Goal: Information Seeking & Learning: Learn about a topic

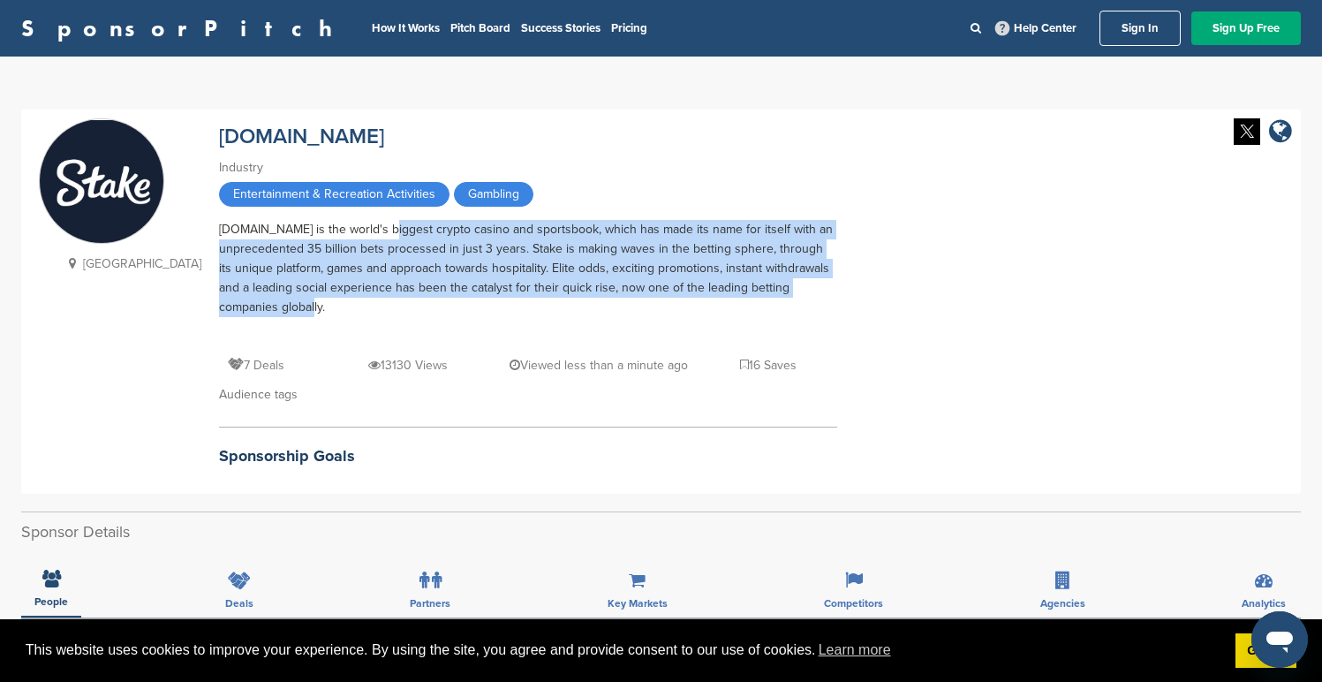
drag, startPoint x: 339, startPoint y: 234, endPoint x: 559, endPoint y: 307, distance: 231.9
click at [550, 303] on div "[DOMAIN_NAME] is the world's biggest crypto casino and sportsbook, which has ma…" at bounding box center [528, 278] width 618 height 117
click at [559, 307] on div "[DOMAIN_NAME] is the world's biggest crypto casino and sportsbook, which has ma…" at bounding box center [528, 278] width 618 height 117
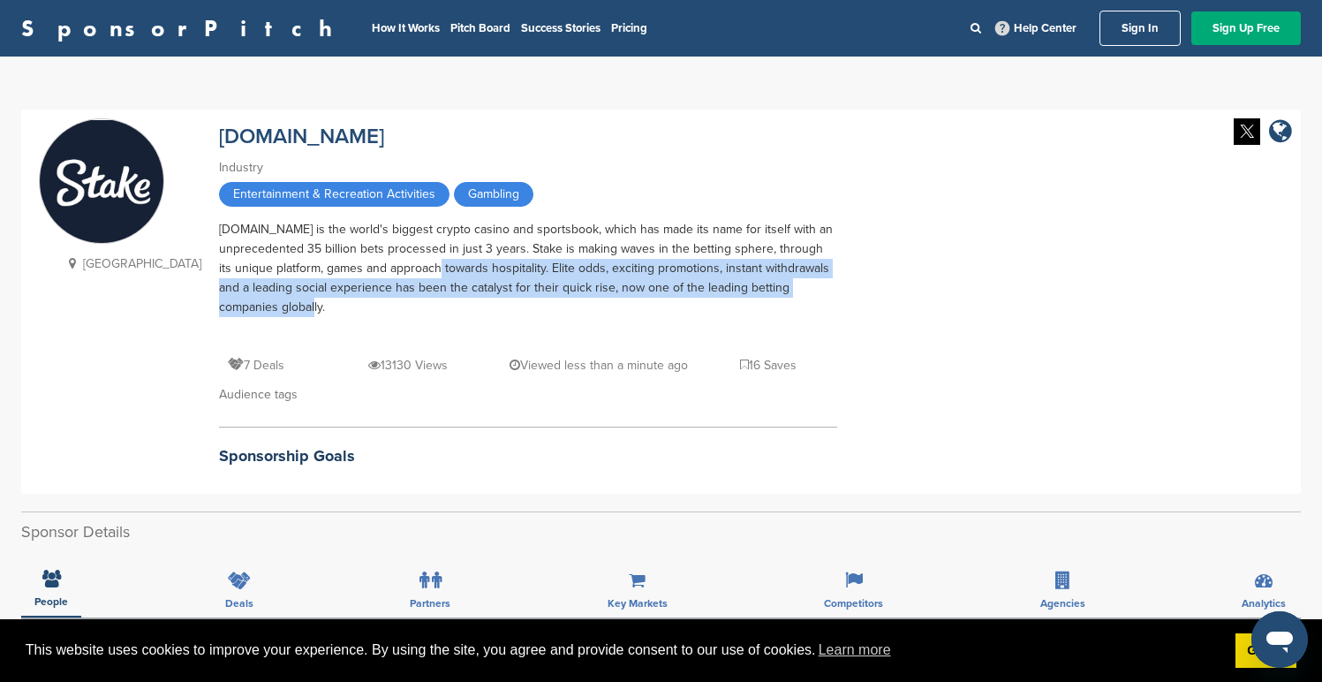
drag, startPoint x: 558, startPoint y: 298, endPoint x: 377, endPoint y: 251, distance: 187.0
click at [393, 258] on div "[DOMAIN_NAME] is the world's biggest crypto casino and sportsbook, which has ma…" at bounding box center [528, 278] width 618 height 117
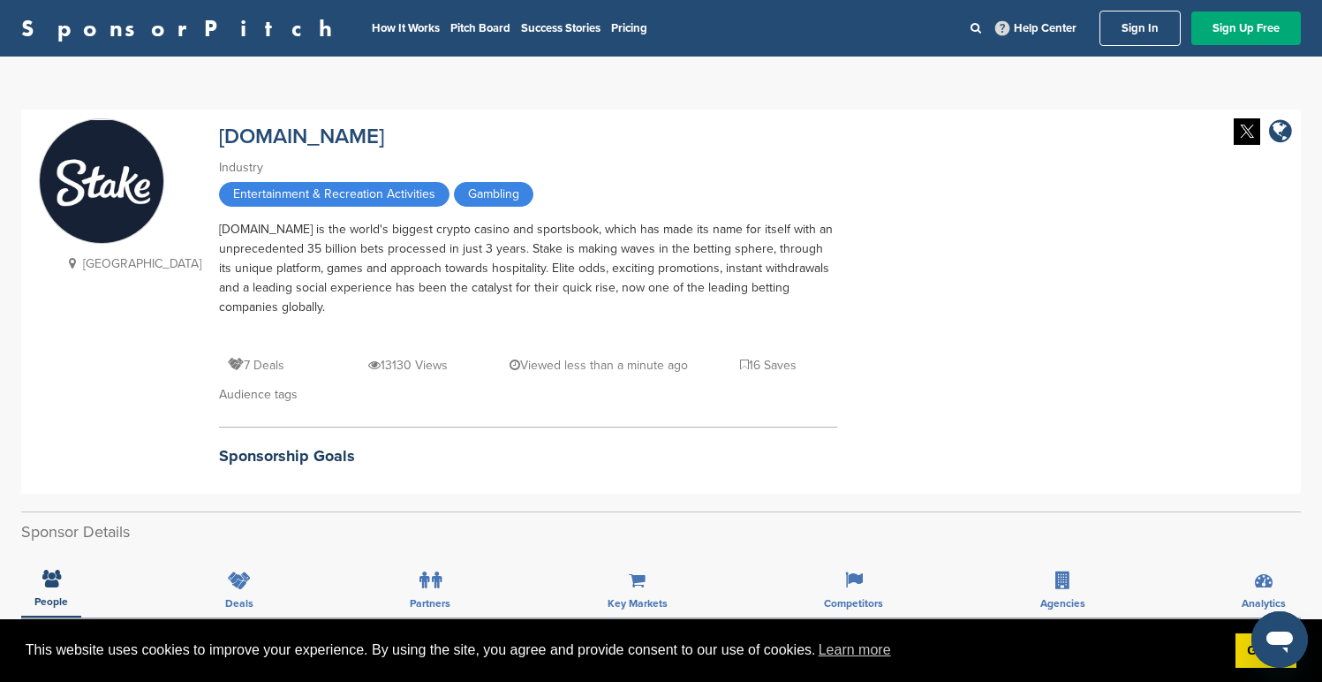
click at [376, 251] on div "[DOMAIN_NAME] is the world's biggest crypto casino and sportsbook, which has ma…" at bounding box center [528, 278] width 618 height 117
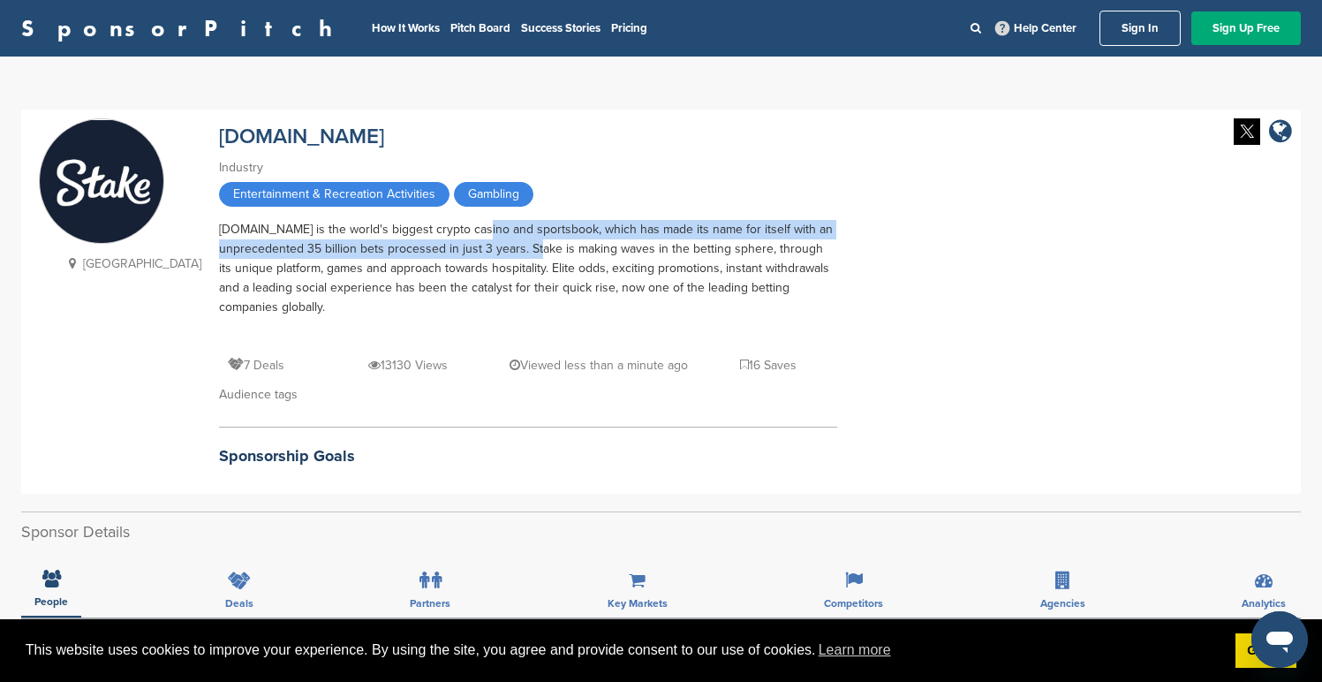
drag, startPoint x: 429, startPoint y: 235, endPoint x: 583, endPoint y: 253, distance: 154.7
click at [547, 245] on div "[DOMAIN_NAME] is the world's biggest crypto casino and sportsbook, which has ma…" at bounding box center [528, 278] width 618 height 117
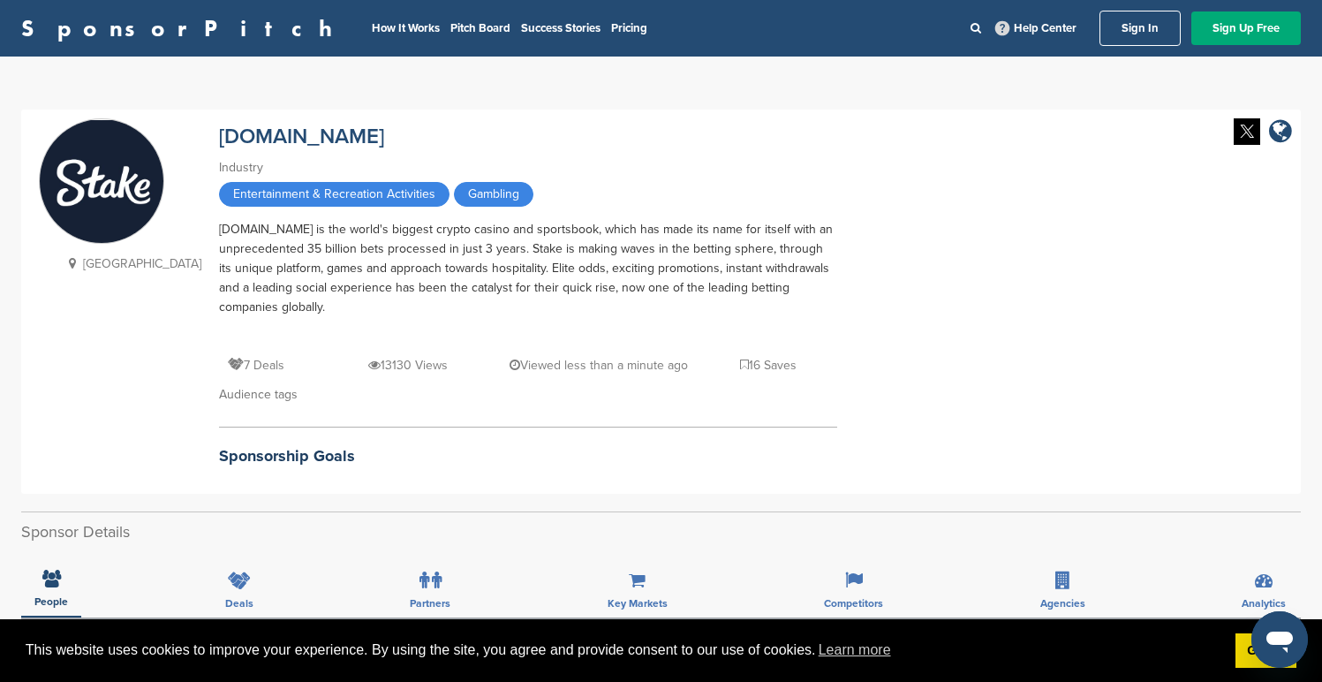
click at [600, 258] on div "[DOMAIN_NAME] is the world's biggest crypto casino and sportsbook, which has ma…" at bounding box center [528, 278] width 618 height 117
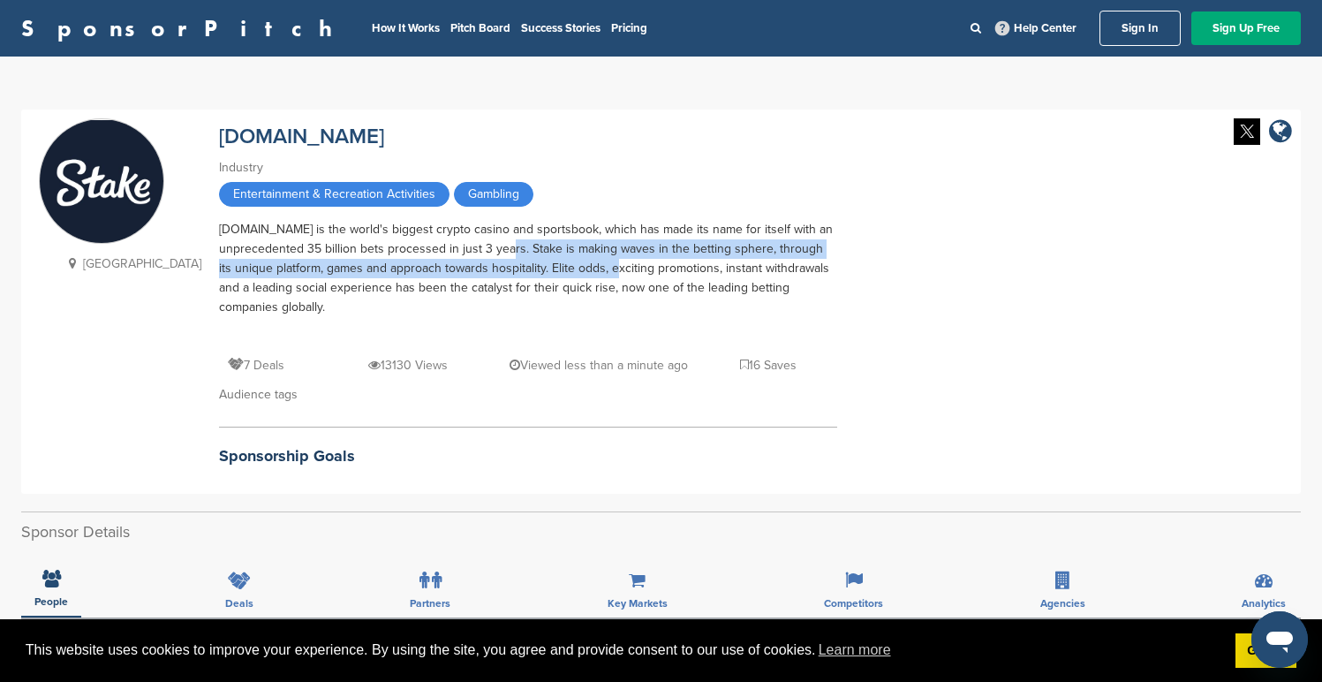
drag, startPoint x: 579, startPoint y: 272, endPoint x: 448, endPoint y: 244, distance: 133.8
click at [486, 254] on div "[DOMAIN_NAME] is the world's biggest crypto casino and sportsbook, which has ma…" at bounding box center [528, 278] width 618 height 117
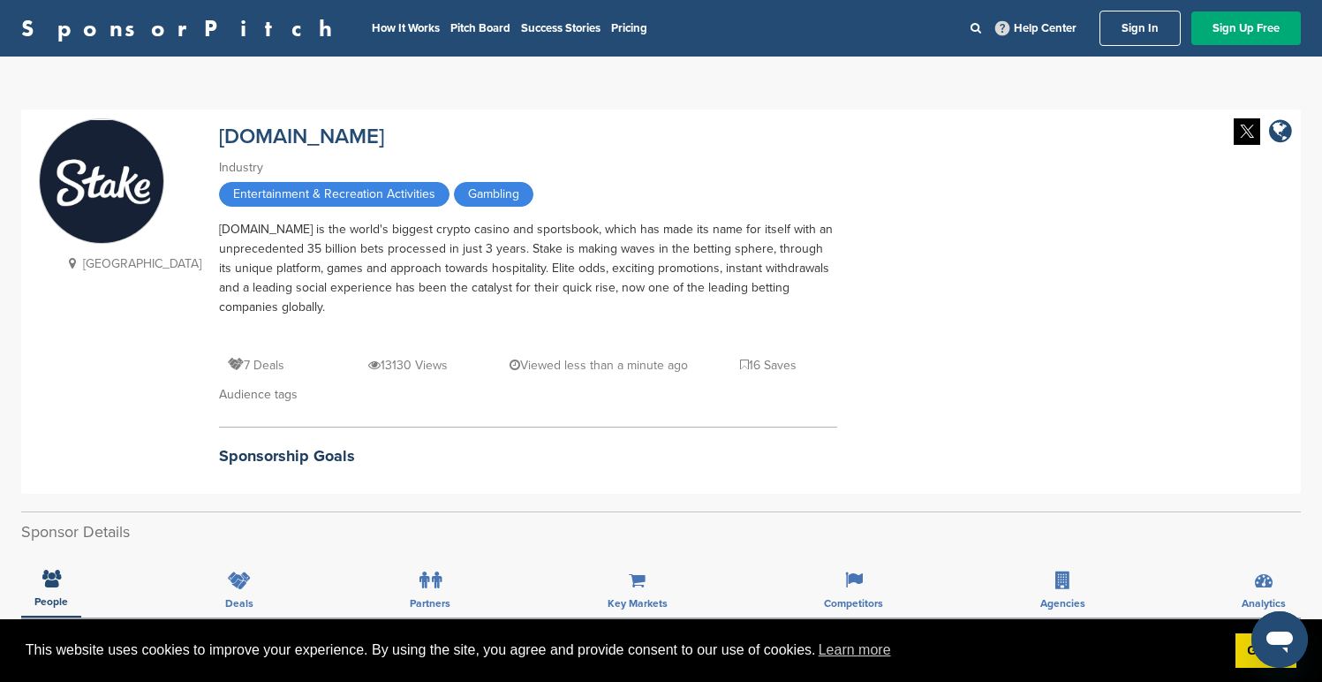
click at [448, 244] on div "[DOMAIN_NAME] is the world's biggest crypto casino and sportsbook, which has ma…" at bounding box center [528, 278] width 618 height 117
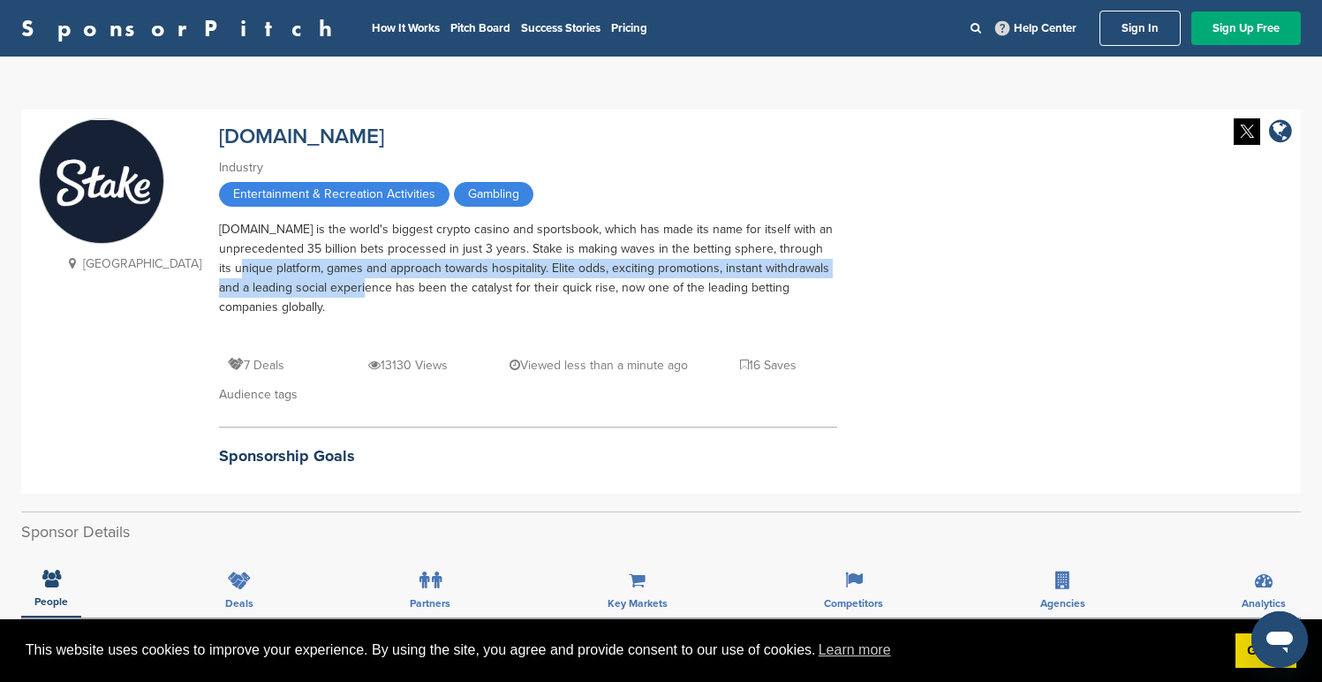
drag, startPoint x: 247, startPoint y: 284, endPoint x: 355, endPoint y: 281, distance: 107.8
click at [355, 281] on div "[DOMAIN_NAME] is the world's biggest crypto casino and sportsbook, which has ma…" at bounding box center [528, 278] width 618 height 117
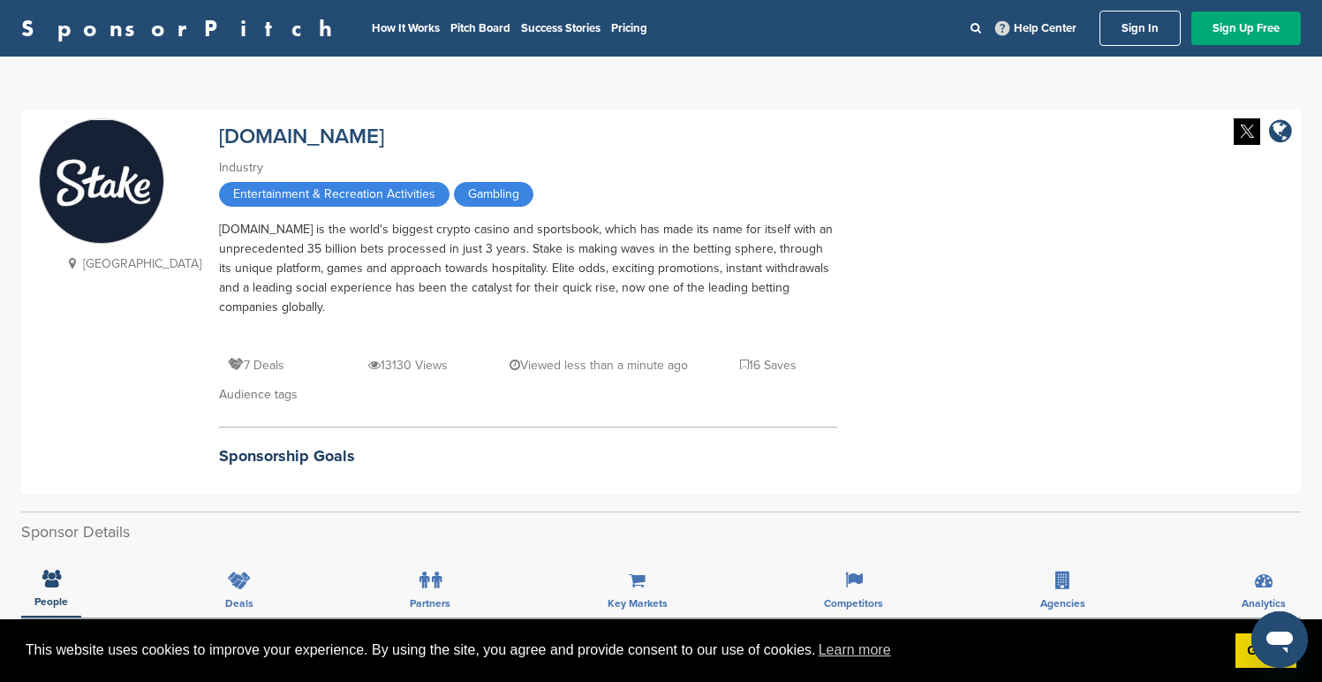
click at [384, 282] on div "[DOMAIN_NAME] is the world's biggest crypto casino and sportsbook, which has ma…" at bounding box center [528, 278] width 618 height 117
click at [235, 398] on div "Audience tags" at bounding box center [528, 394] width 618 height 19
click at [325, 402] on div "Audience tags" at bounding box center [528, 394] width 618 height 19
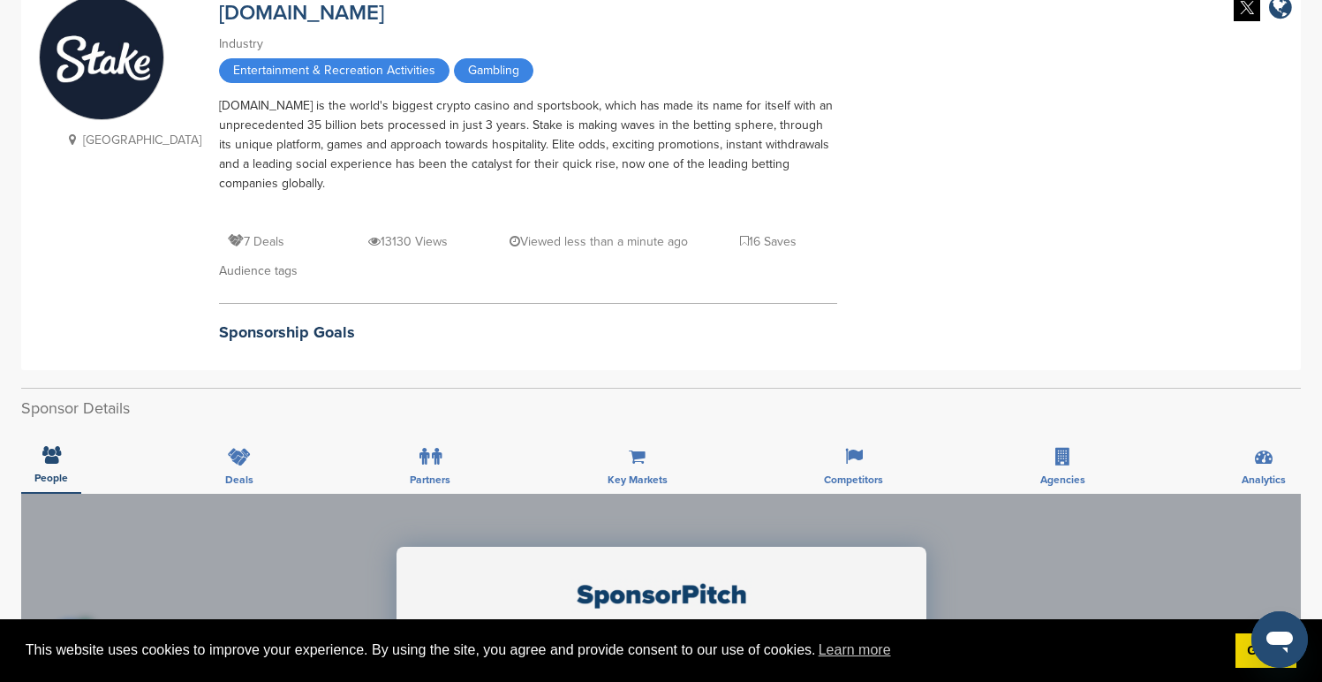
scroll to position [183, 0]
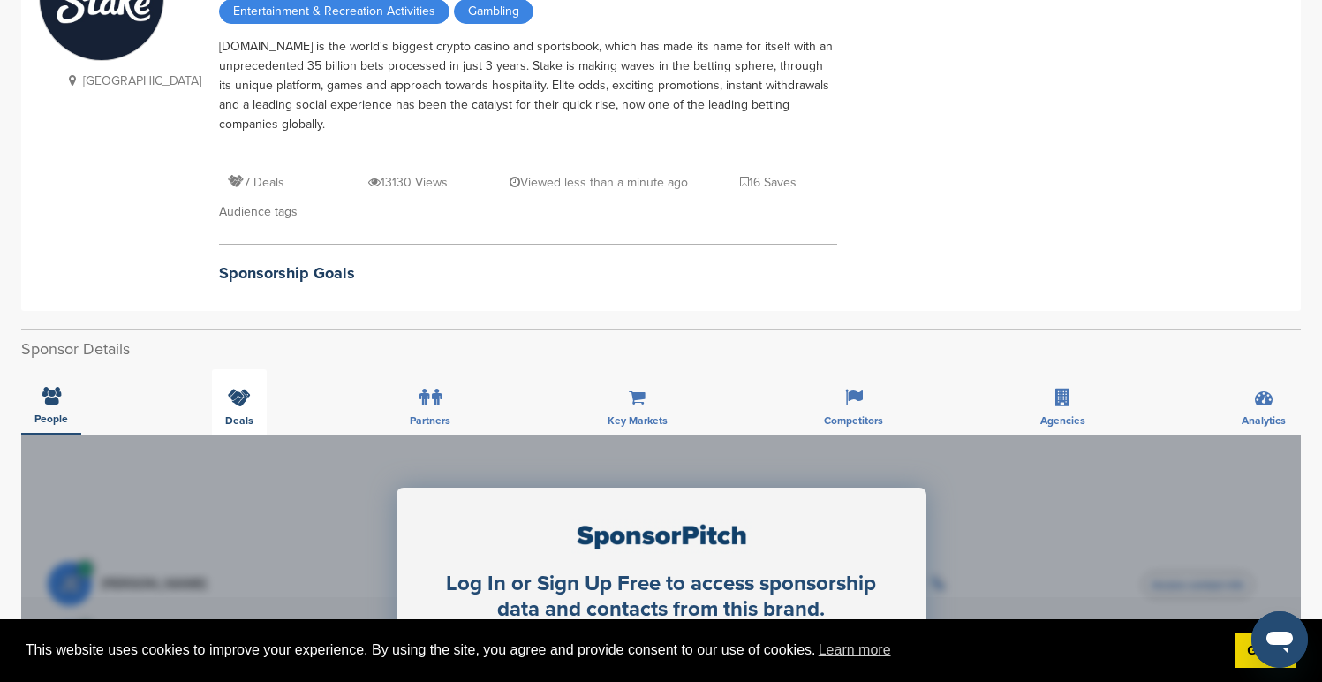
click at [227, 407] on div "Deals" at bounding box center [239, 401] width 55 height 65
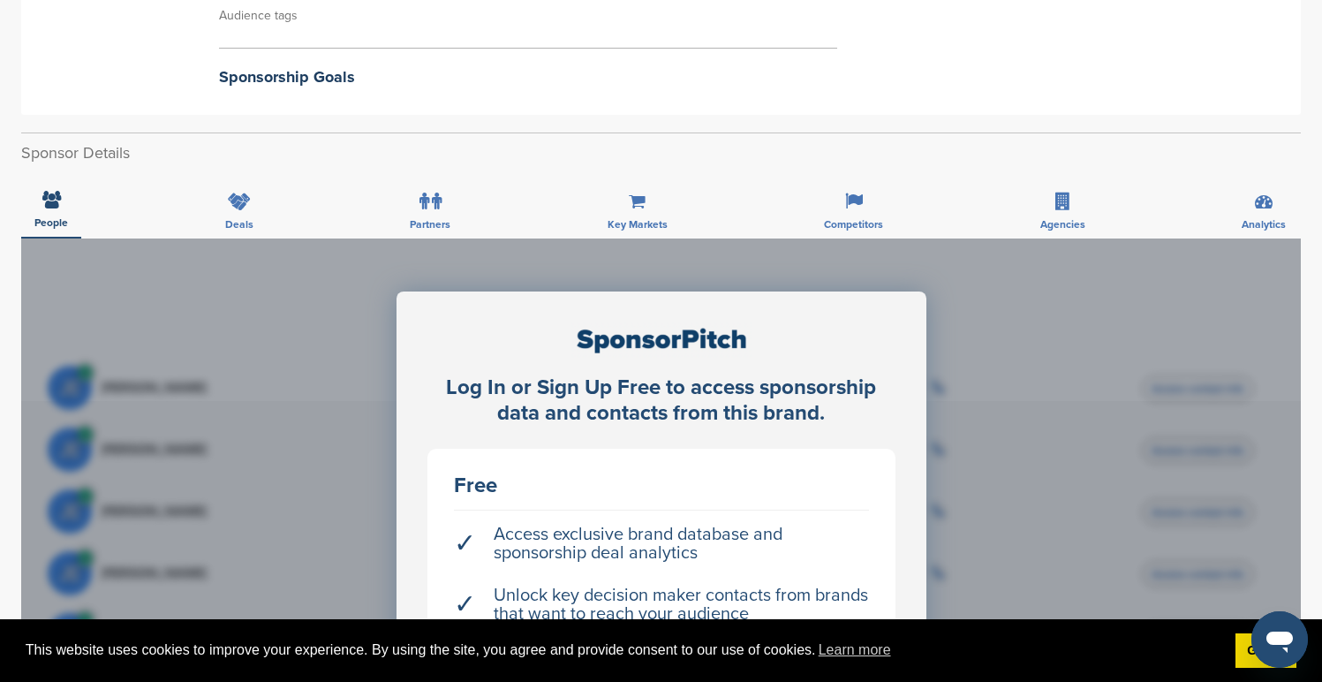
scroll to position [384, 0]
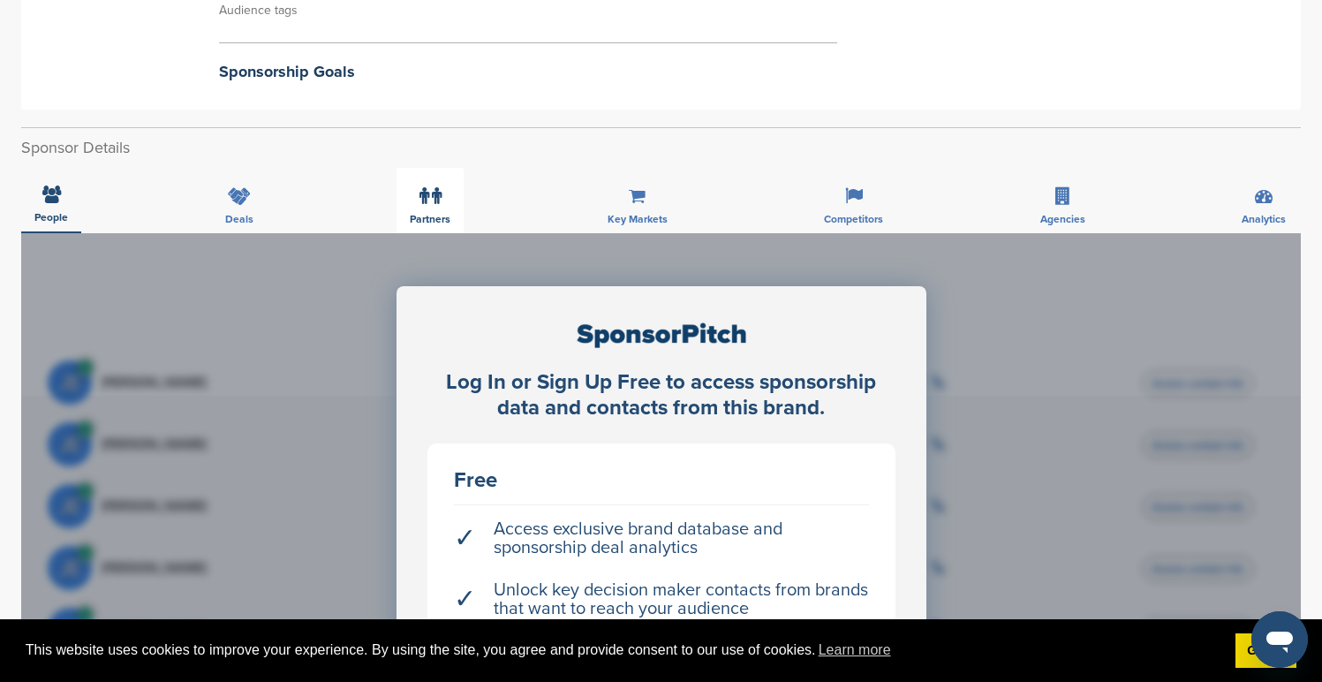
click at [440, 193] on icon at bounding box center [437, 196] width 10 height 18
click at [630, 184] on div "Key Markets" at bounding box center [637, 200] width 87 height 65
click at [834, 197] on div "Competitors" at bounding box center [854, 200] width 86 height 65
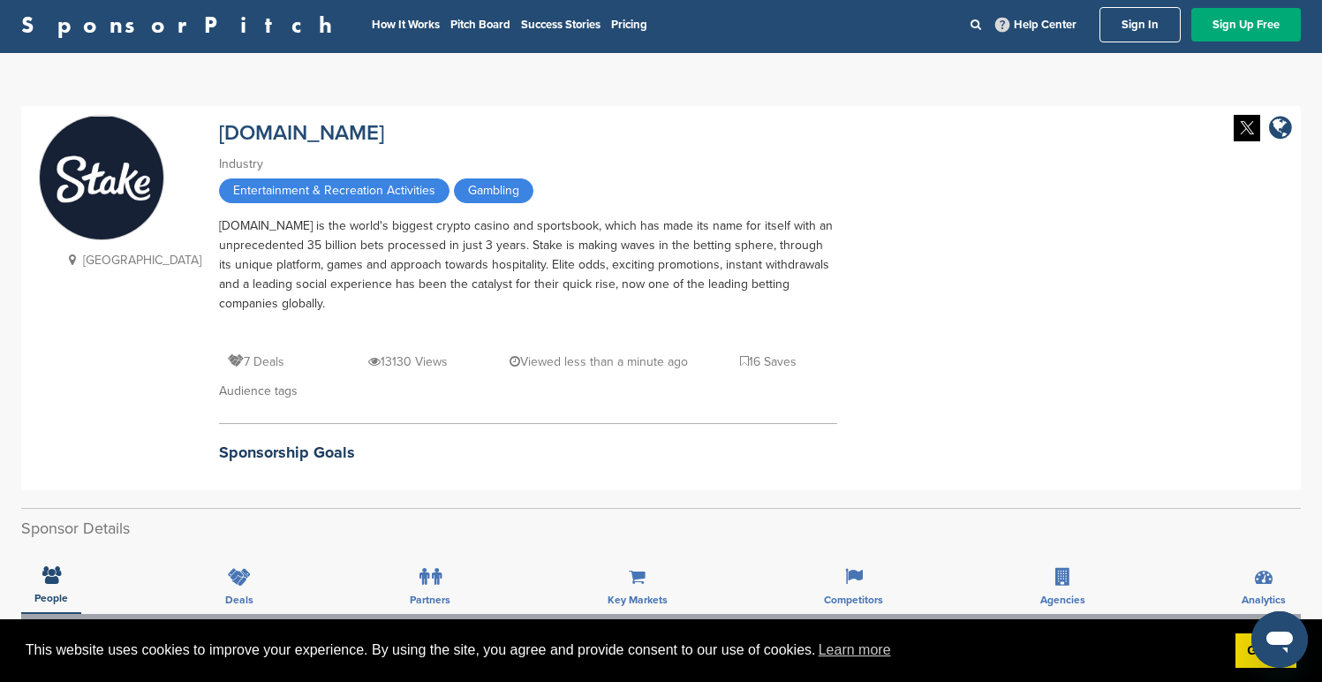
scroll to position [0, 0]
